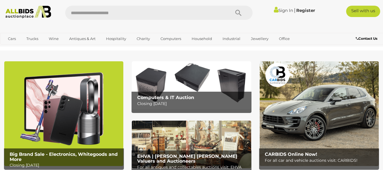
click at [112, 14] on input "text" at bounding box center [144, 13] width 159 height 14
type input "**********"
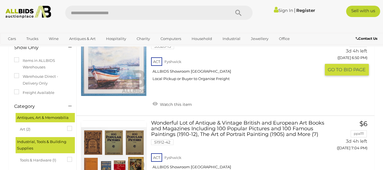
scroll to position [57, 0]
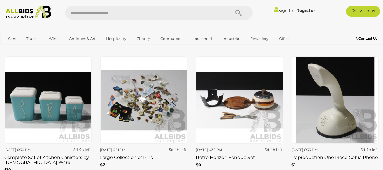
scroll to position [821, 0]
